Goal: Task Accomplishment & Management: Use online tool/utility

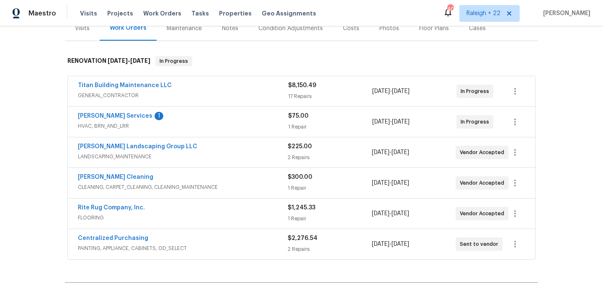
scroll to position [112, 0]
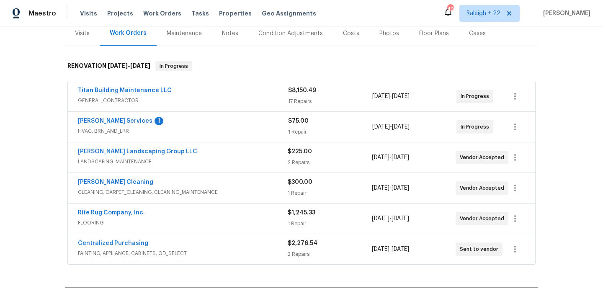
click at [107, 96] on span "GENERAL_CONTRACTOR" at bounding box center [183, 100] width 210 height 8
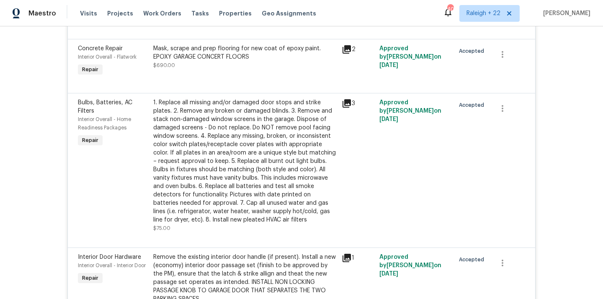
scroll to position [0, 0]
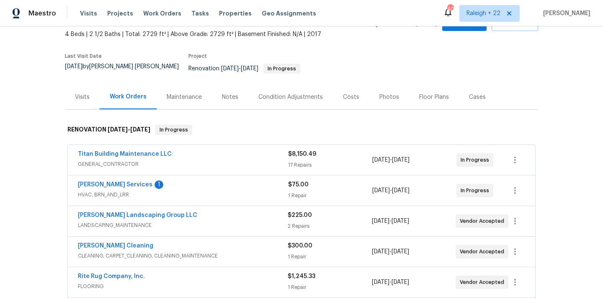
scroll to position [54, 0]
